Goal: Transaction & Acquisition: Purchase product/service

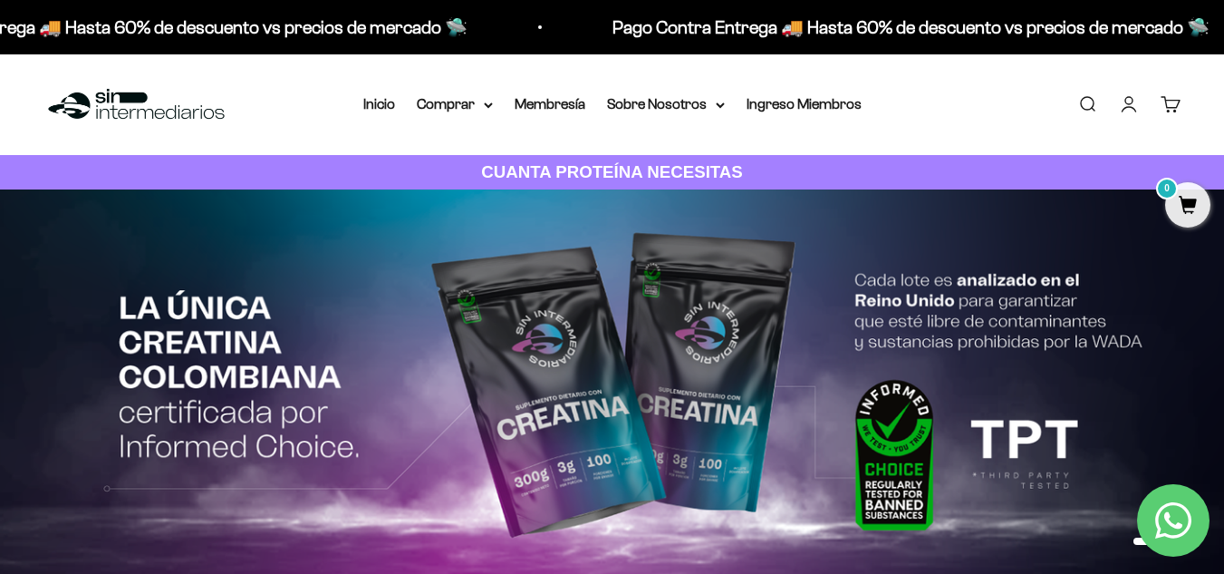
drag, startPoint x: 446, startPoint y: 32, endPoint x: 459, endPoint y: 130, distance: 98.8
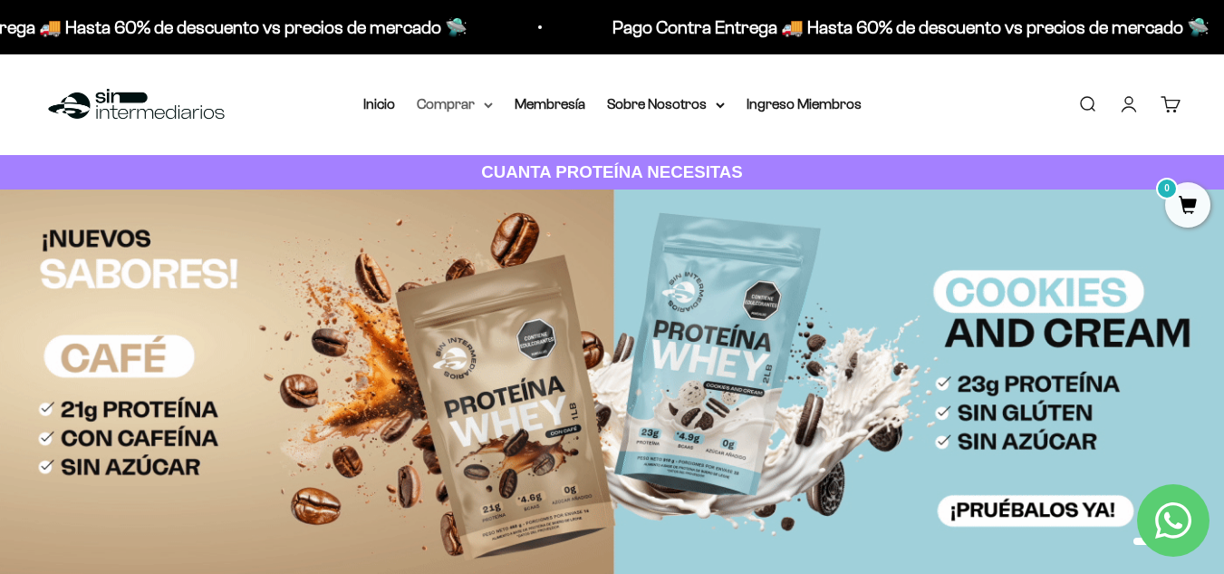
click at [478, 104] on summary "Comprar" at bounding box center [455, 104] width 76 height 24
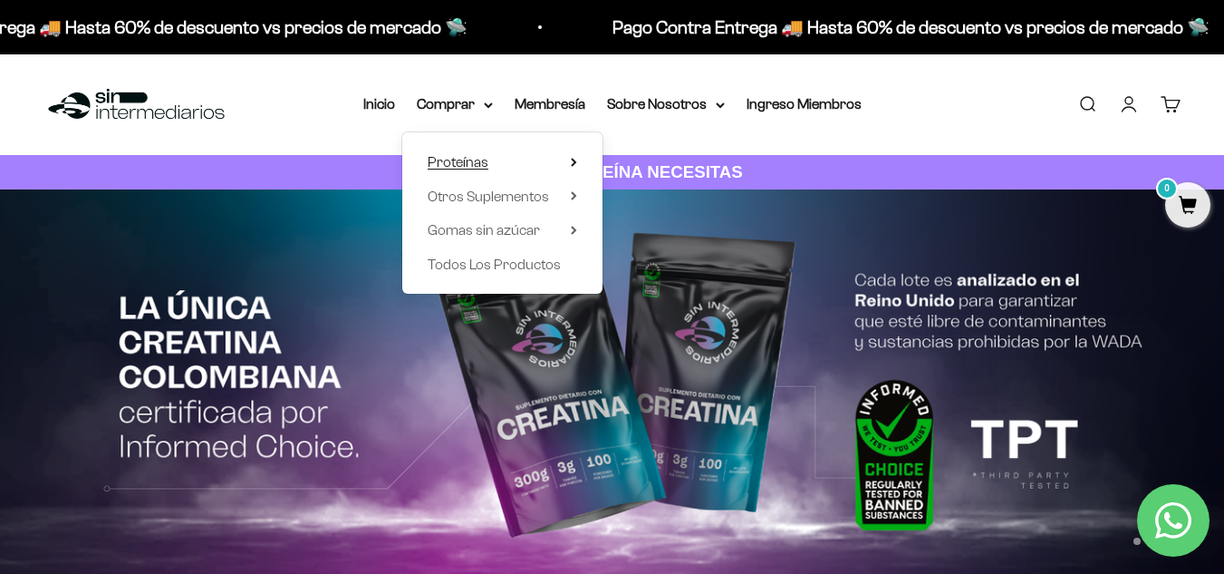
click at [575, 158] on icon at bounding box center [574, 162] width 6 height 9
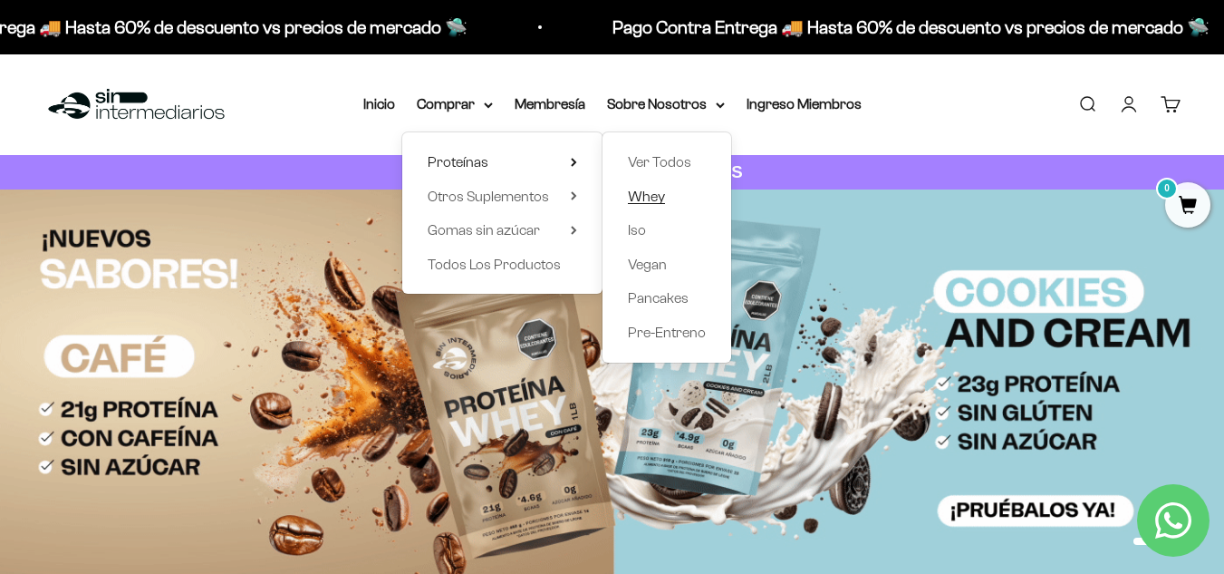
click at [655, 194] on span "Whey" at bounding box center [646, 195] width 37 height 15
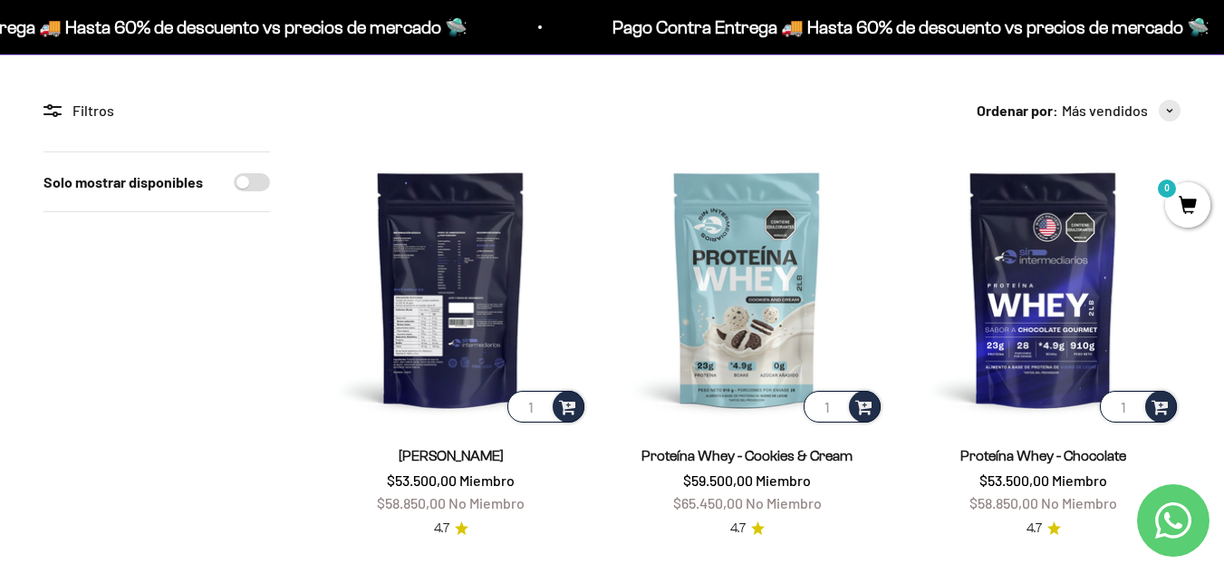
scroll to position [137, 0]
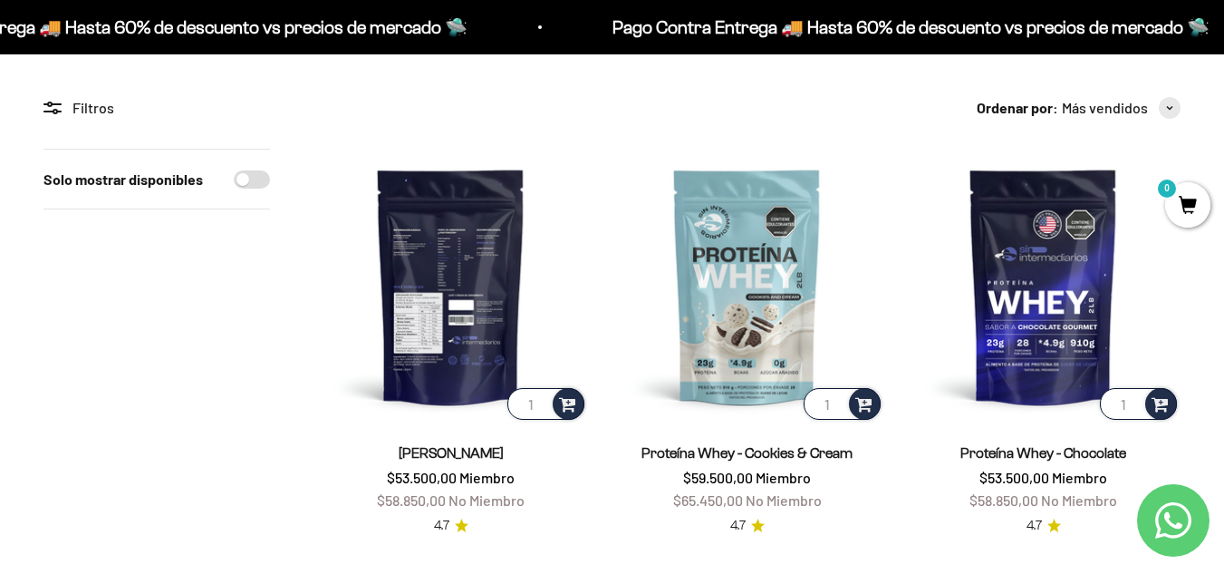
click at [464, 359] on img at bounding box center [451, 286] width 275 height 275
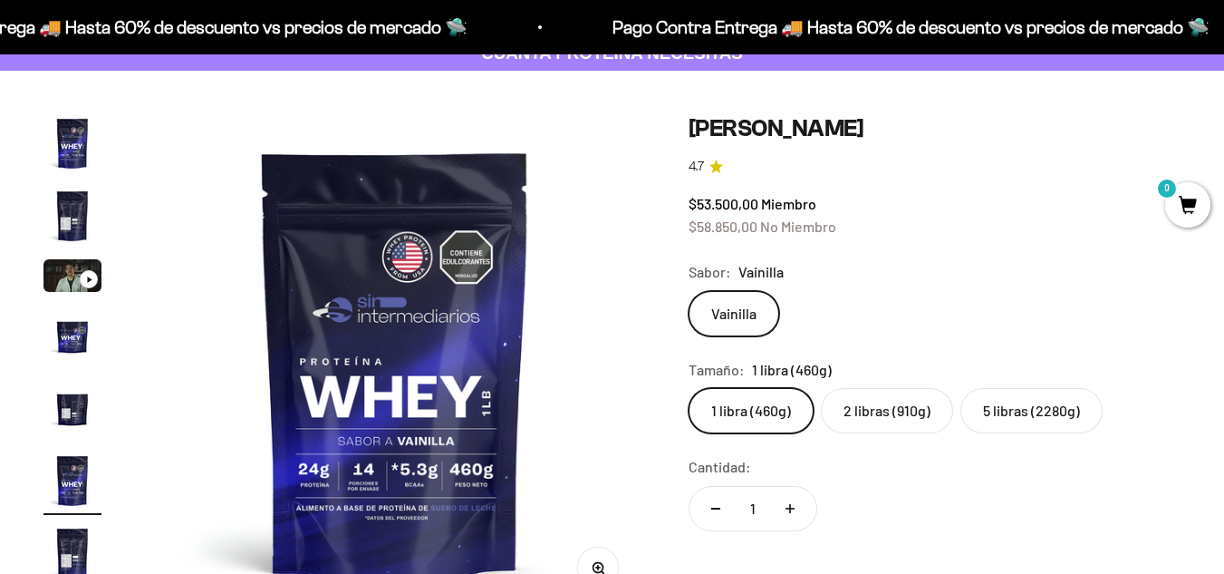
scroll to position [120, 0]
click at [864, 410] on label "2 libras (910g)" at bounding box center [887, 409] width 132 height 45
click at [689, 387] on input "2 libras (910g)" at bounding box center [688, 386] width 1 height 1
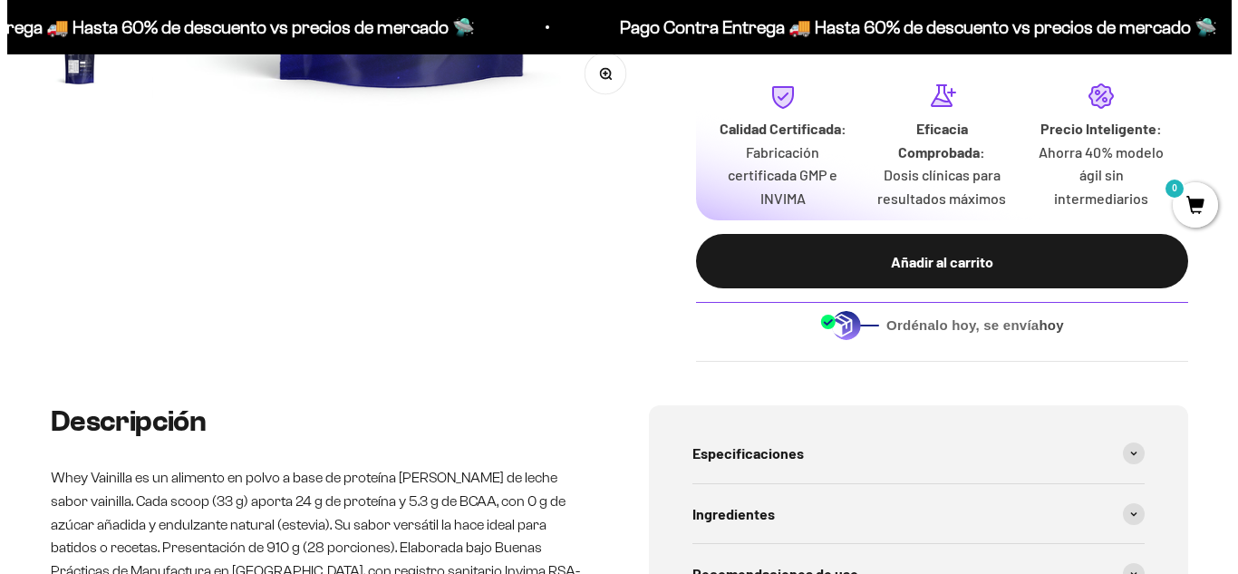
scroll to position [613, 0]
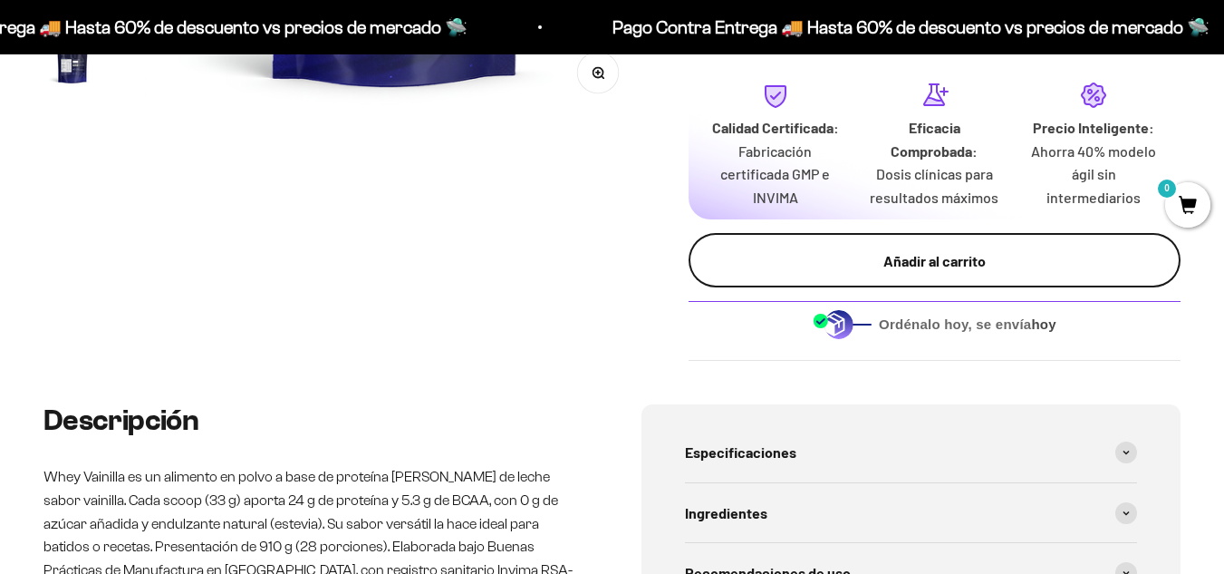
click at [782, 275] on button "Añadir al carrito" at bounding box center [935, 260] width 492 height 54
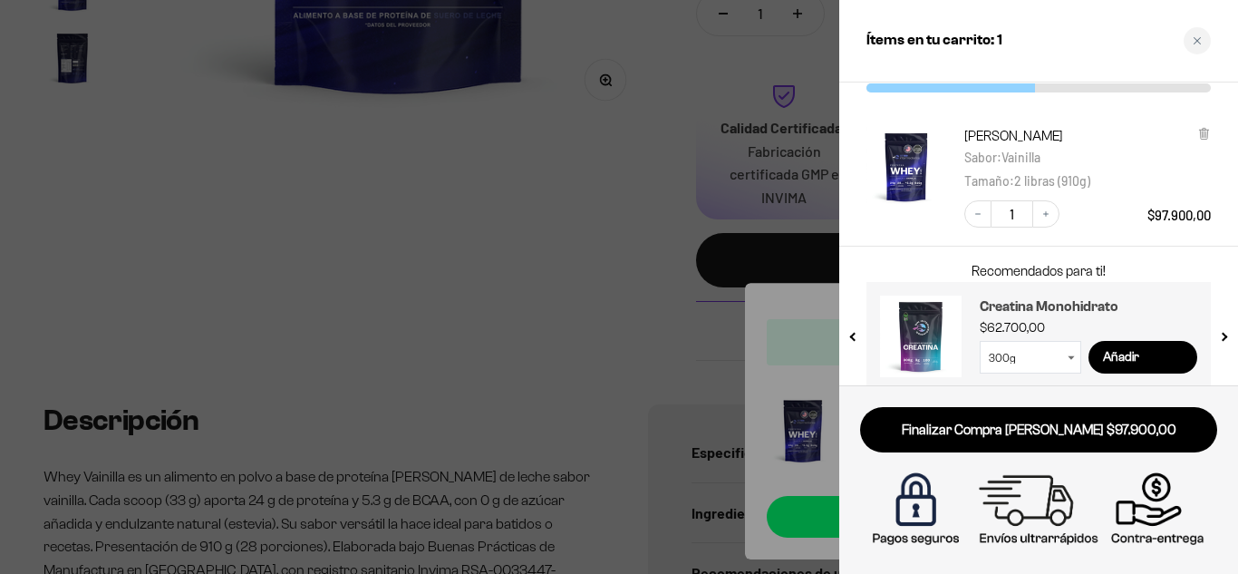
scroll to position [76, 0]
click at [1222, 338] on button "next slide / item" at bounding box center [1222, 329] width 15 height 109
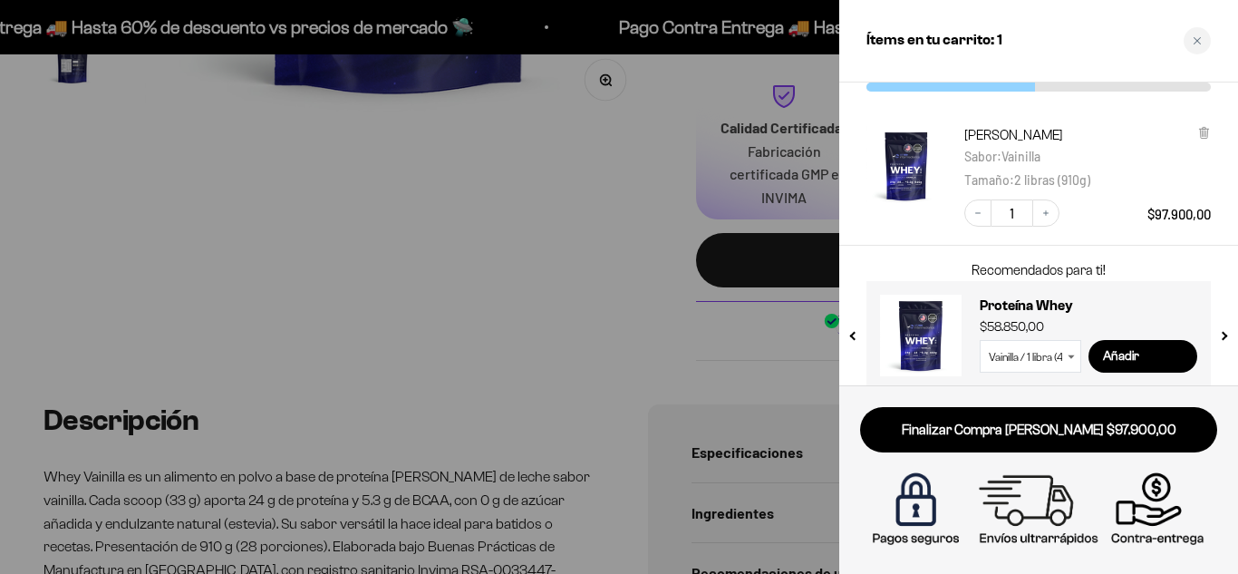
click at [847, 329] on button "previous slide / item" at bounding box center [853, 329] width 15 height 109
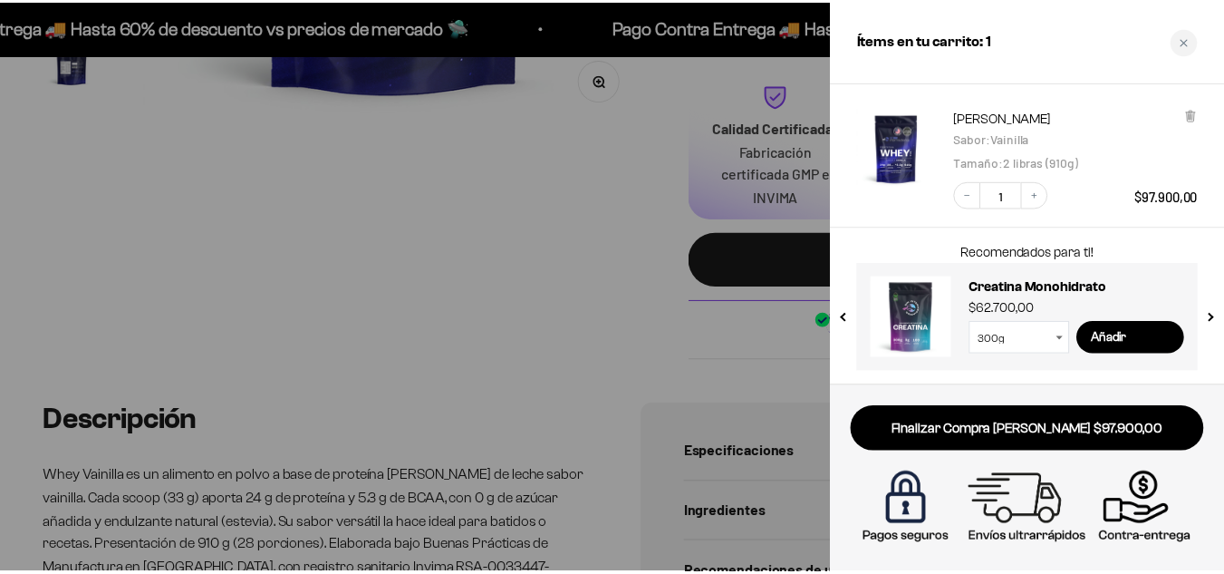
scroll to position [0, 0]
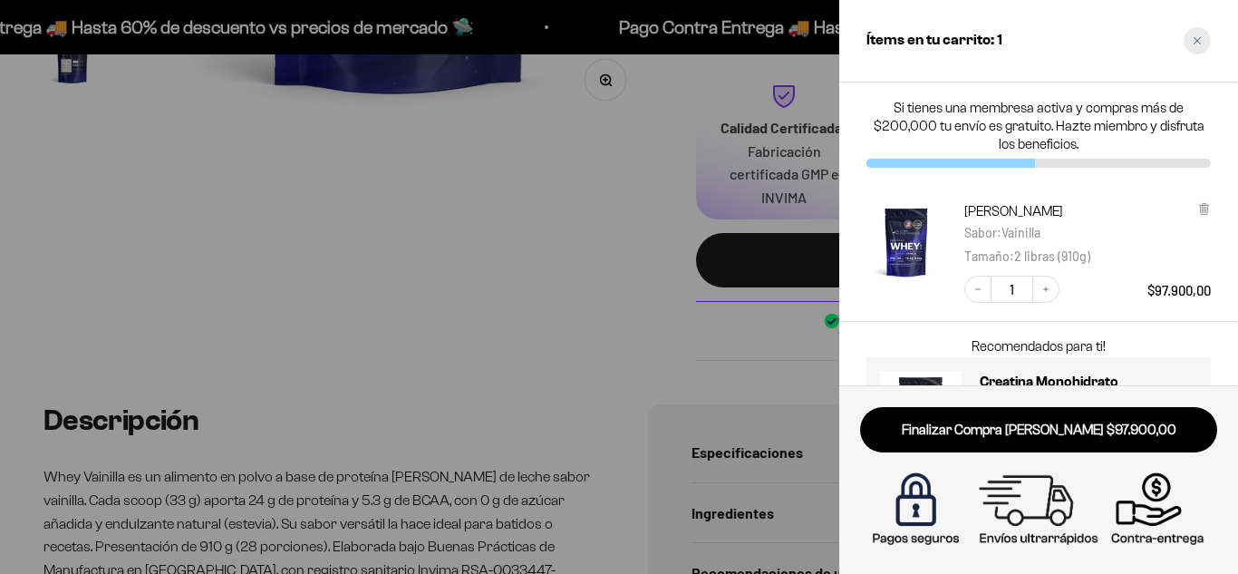
click at [1195, 37] on icon "Close cart" at bounding box center [1197, 40] width 9 height 9
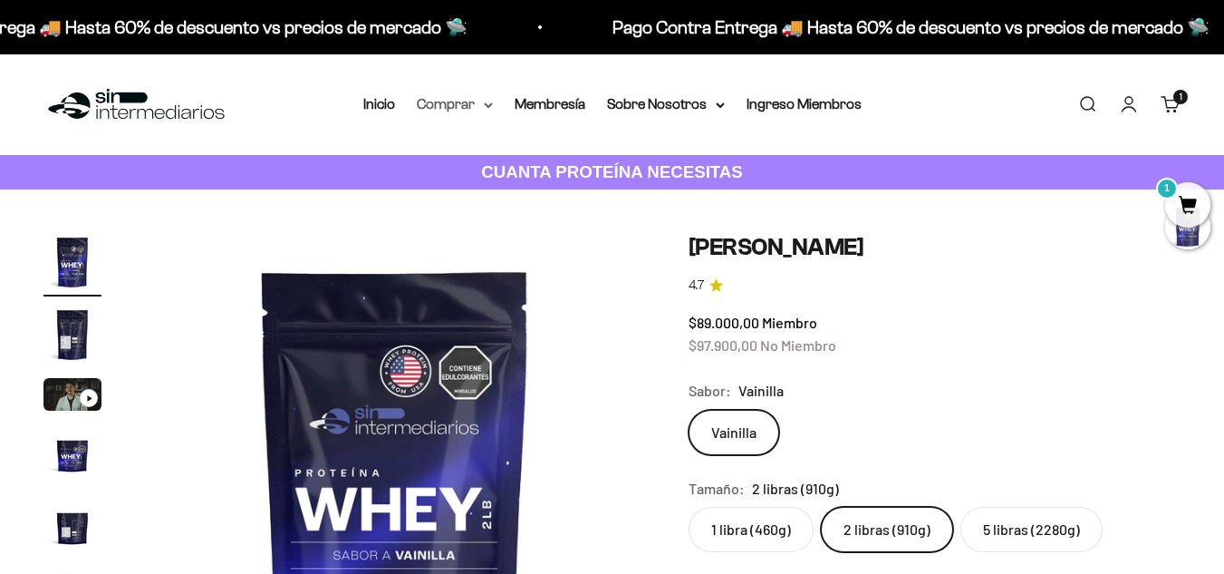
click at [477, 107] on summary "Comprar" at bounding box center [455, 104] width 76 height 24
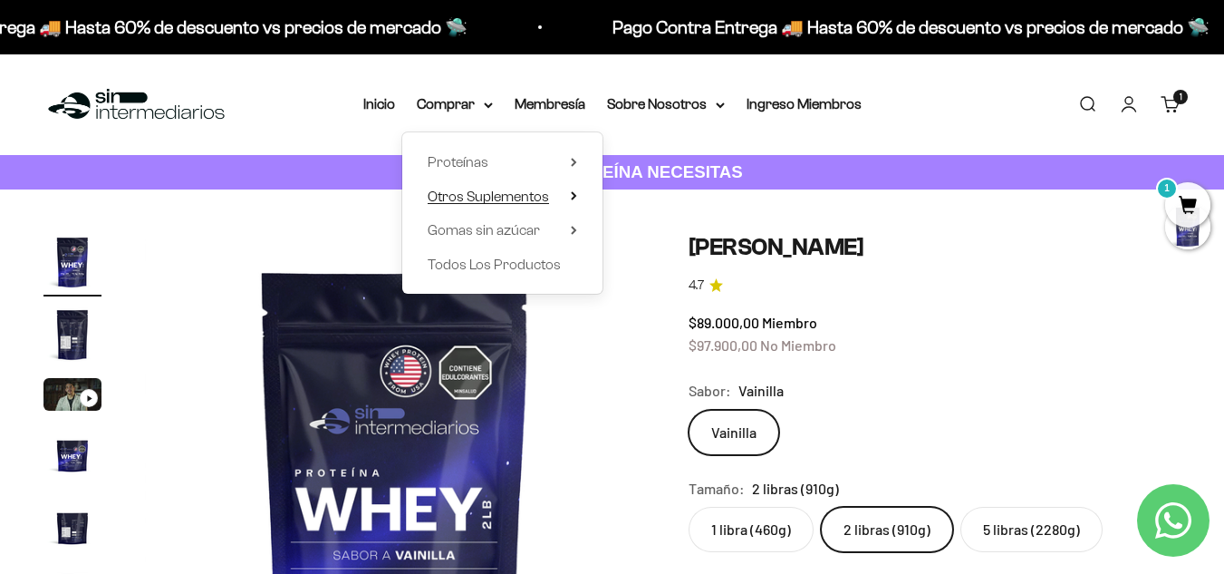
click at [565, 190] on summary "Otros Suplementos" at bounding box center [503, 197] width 150 height 24
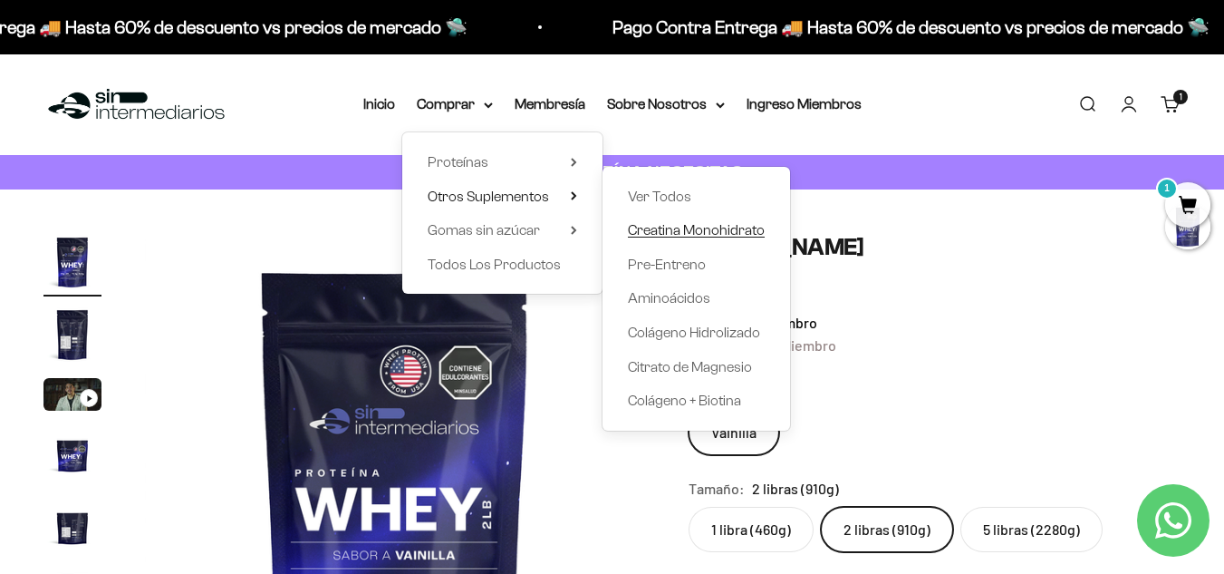
click at [710, 231] on span "Creatina Monohidrato" at bounding box center [696, 229] width 137 height 15
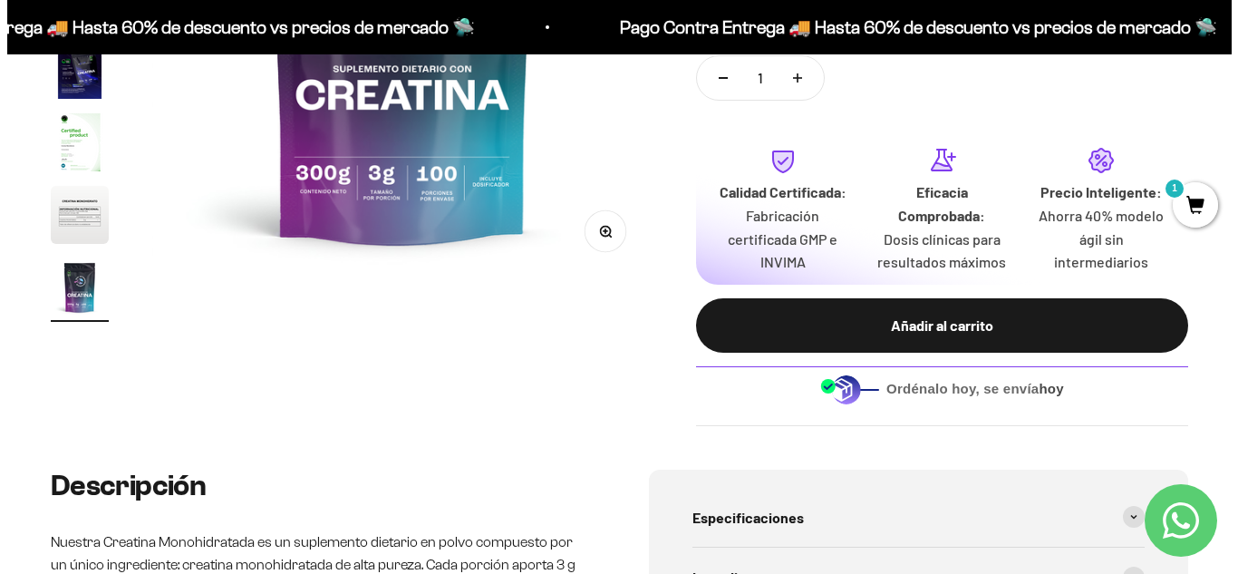
scroll to position [456, 0]
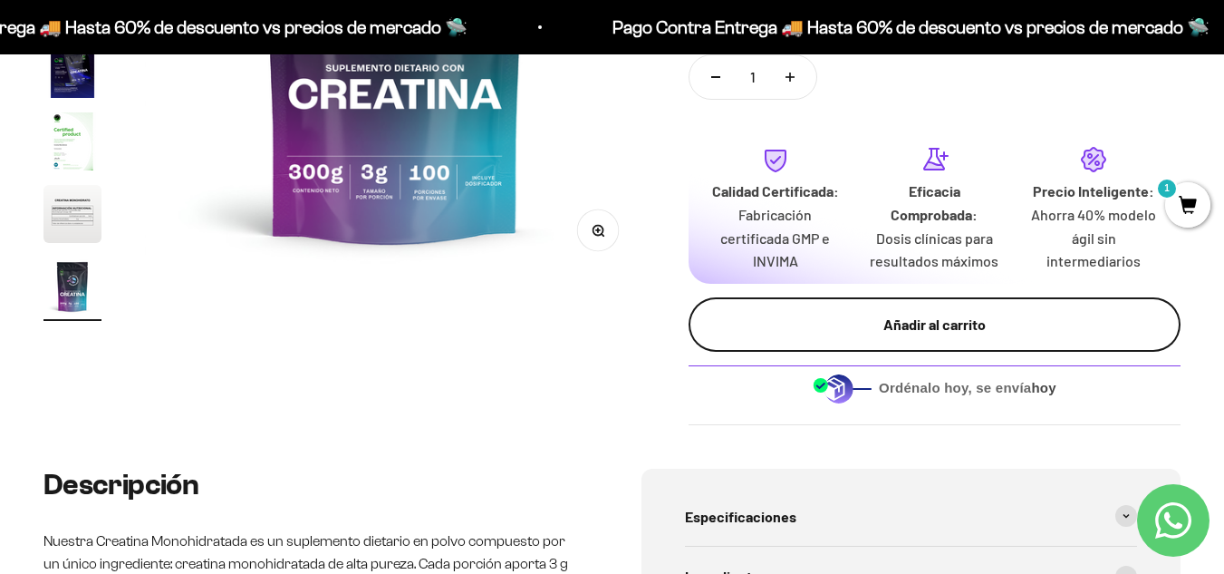
click at [848, 339] on button "Añadir al carrito" at bounding box center [935, 324] width 492 height 54
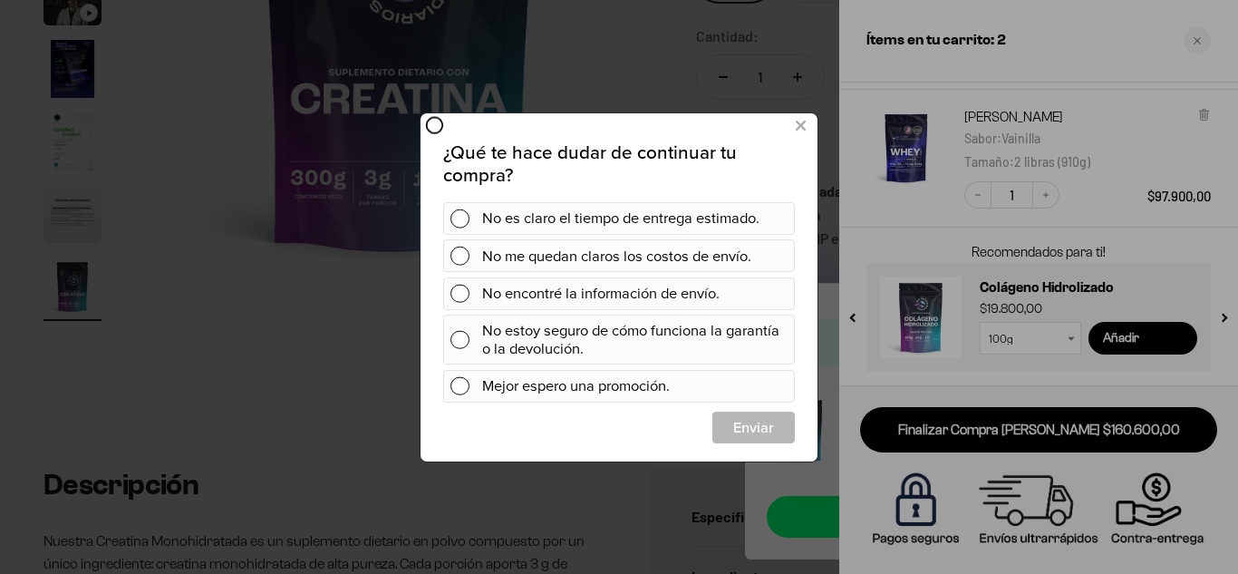
scroll to position [0, 0]
click at [793, 122] on button at bounding box center [801, 126] width 34 height 30
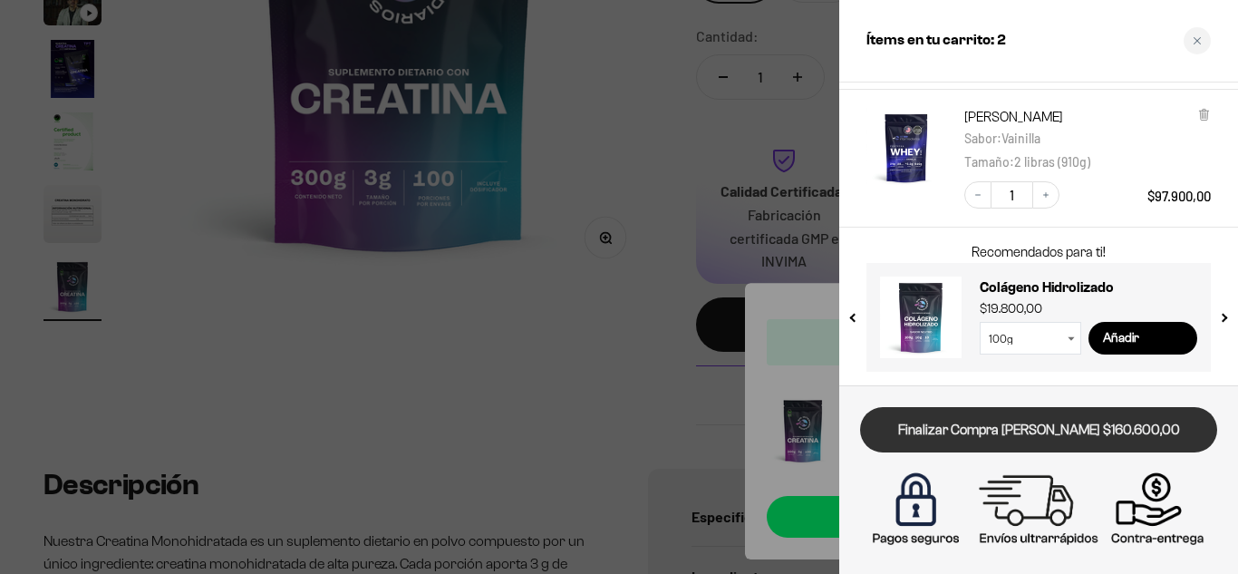
click at [1070, 432] on link "Finalizar Compra [PERSON_NAME] $160.600,00" at bounding box center [1038, 430] width 357 height 46
